Goal: Task Accomplishment & Management: Manage account settings

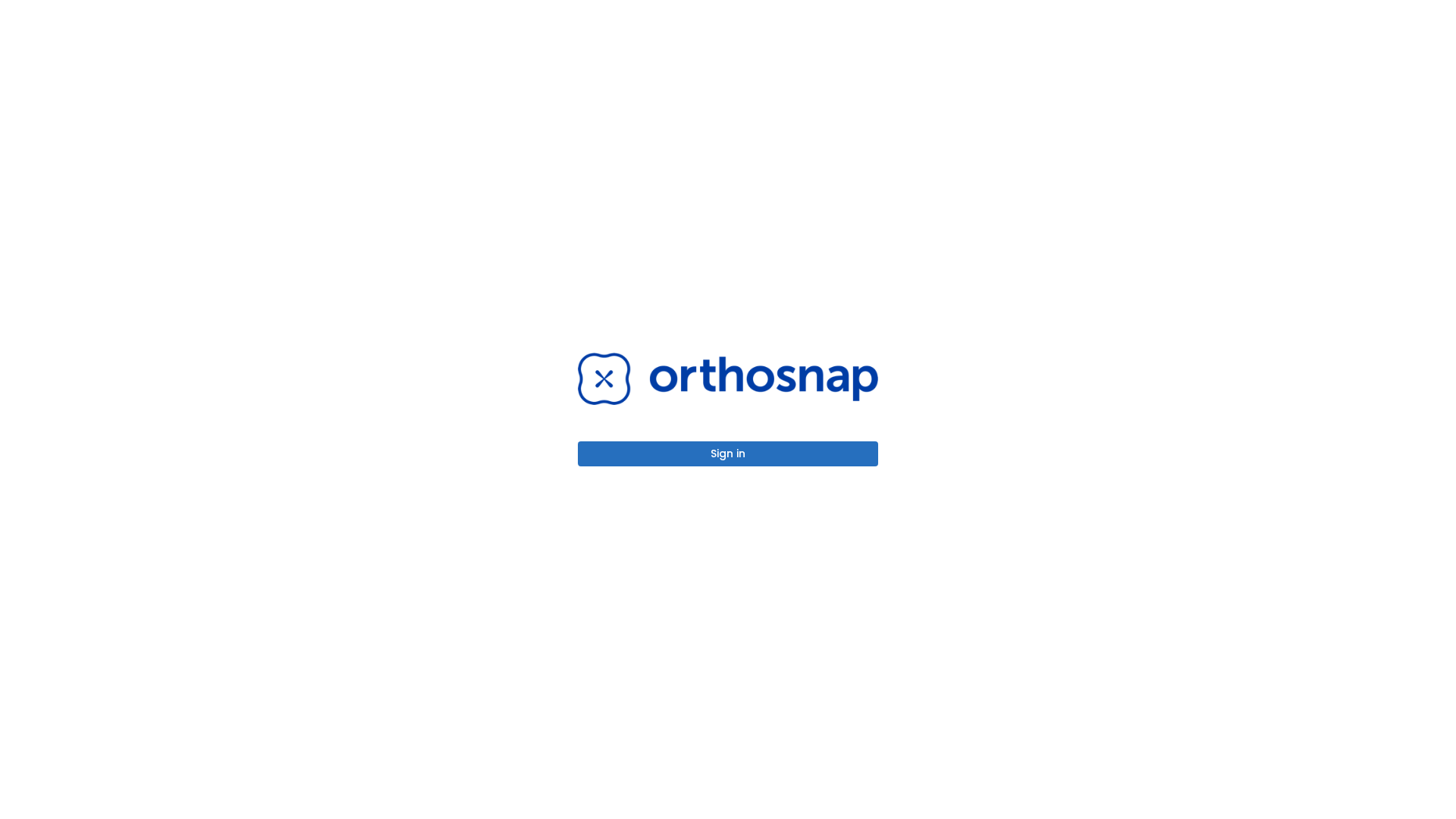
click at [728, 453] on button "Sign in" at bounding box center [727, 454] width 300 height 25
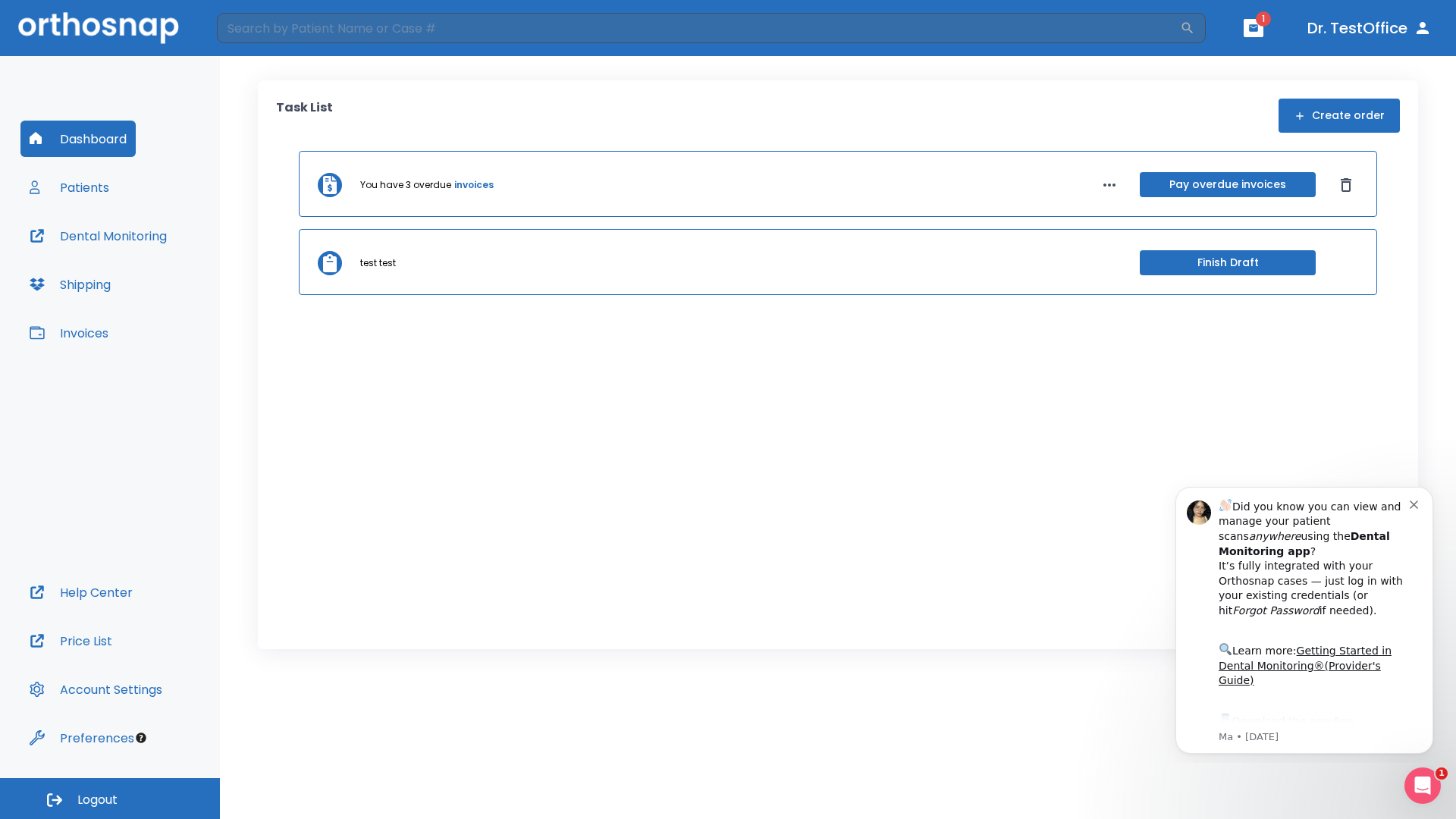
click at [110, 799] on span "Logout" at bounding box center [97, 800] width 40 height 16
